Goal: Submit feedback/report problem

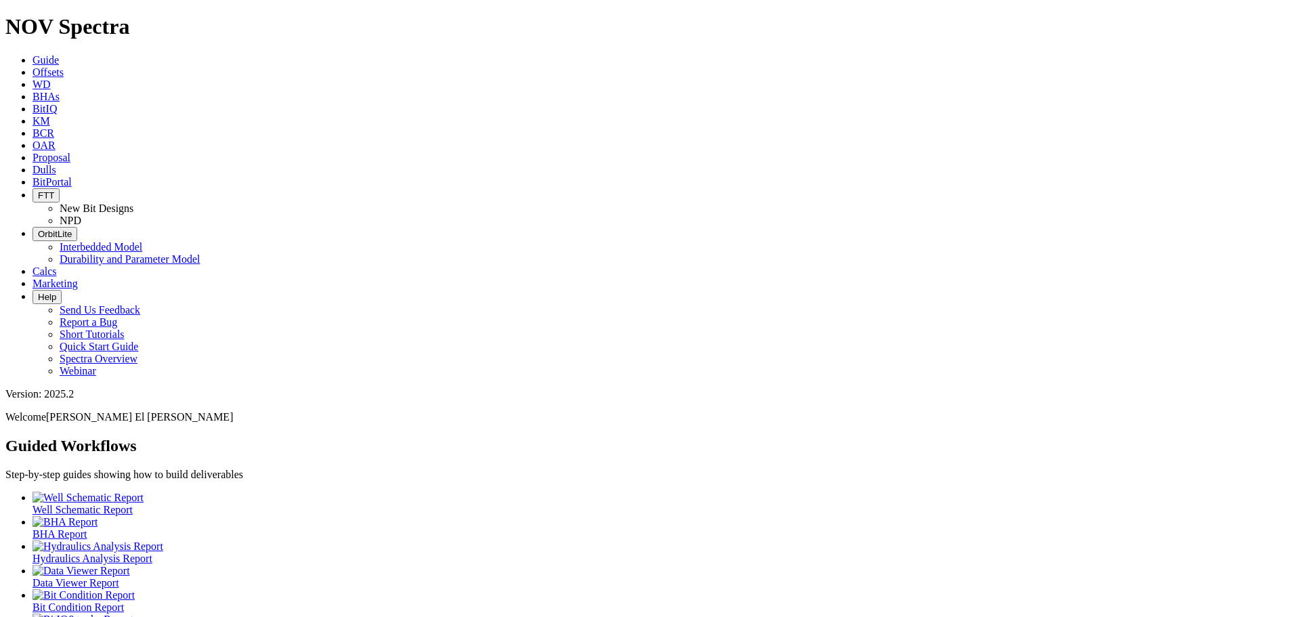
click at [56, 164] on link "Dulls" at bounding box center [44, 170] width 24 height 12
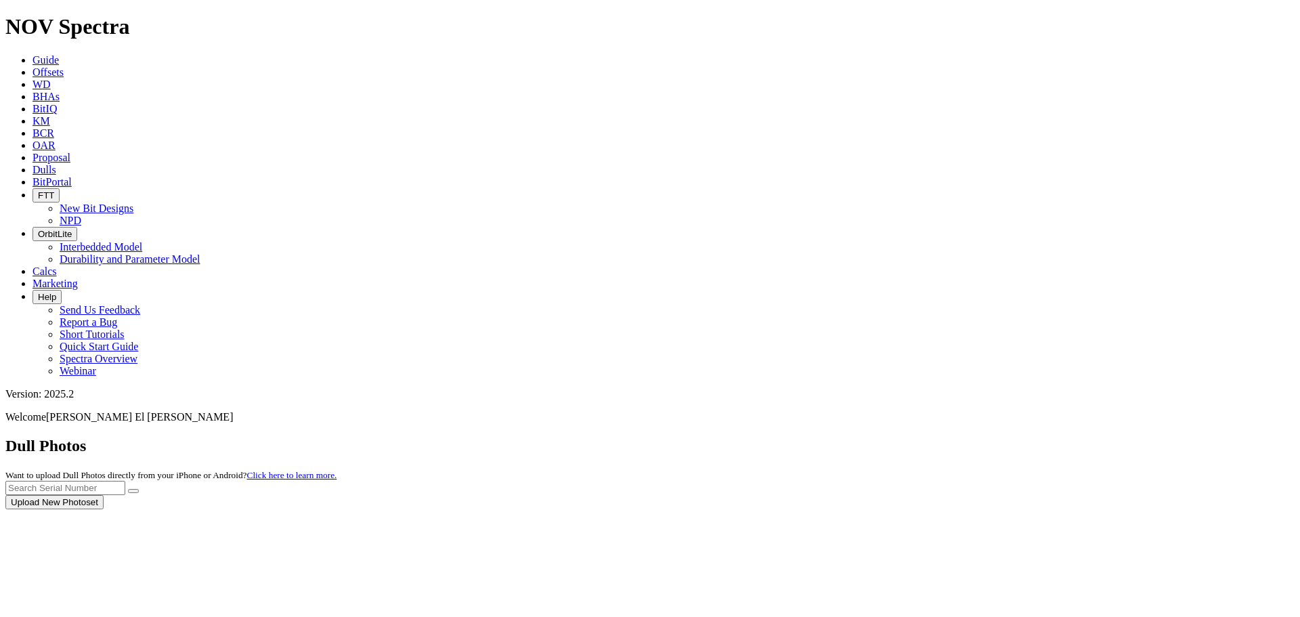
click at [607, 509] on div at bounding box center [649, 509] width 1289 height 0
click at [72, 176] on span "BitPortal" at bounding box center [51, 182] width 39 height 12
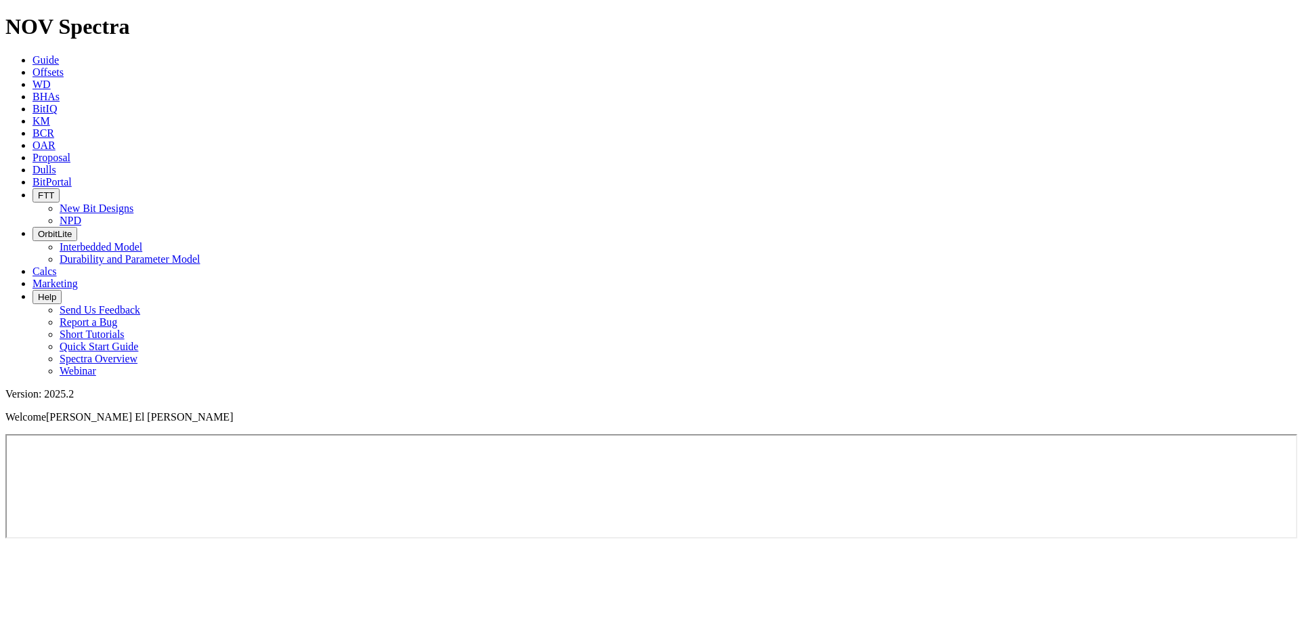
click at [56, 292] on span "Help" at bounding box center [47, 297] width 18 height 10
click at [140, 304] on link "Send Us Feedback" at bounding box center [100, 310] width 81 height 12
